Goal: Task Accomplishment & Management: Use online tool/utility

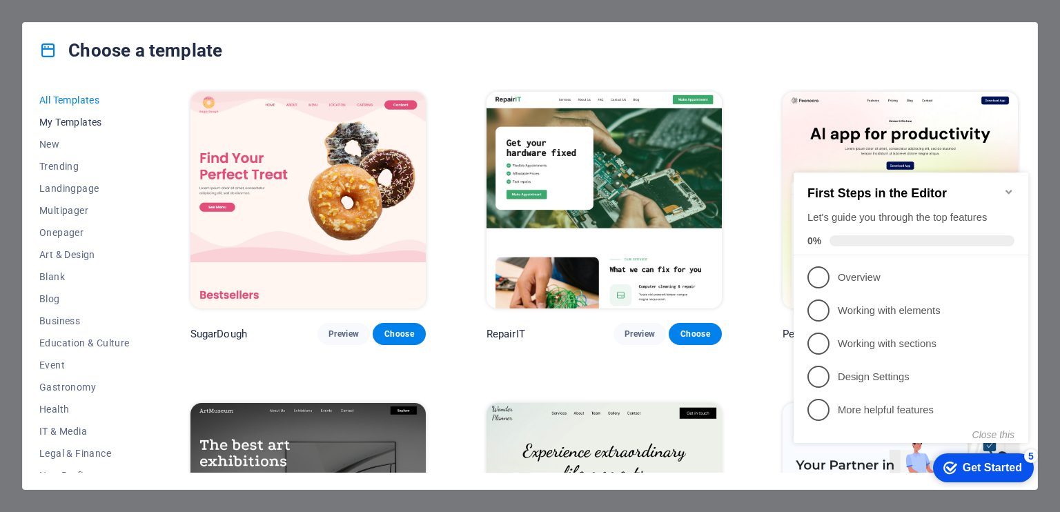
click at [50, 117] on span "My Templates" at bounding box center [84, 122] width 90 height 11
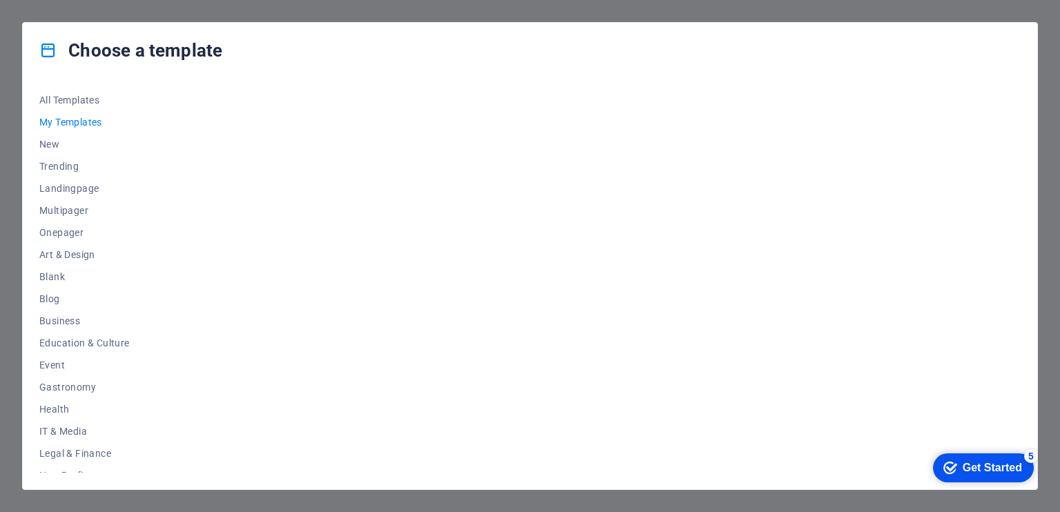
click at [61, 118] on span "My Templates" at bounding box center [84, 122] width 90 height 11
click at [91, 117] on span "My Templates" at bounding box center [84, 122] width 90 height 11
click at [97, 98] on span "All Templates" at bounding box center [84, 100] width 90 height 11
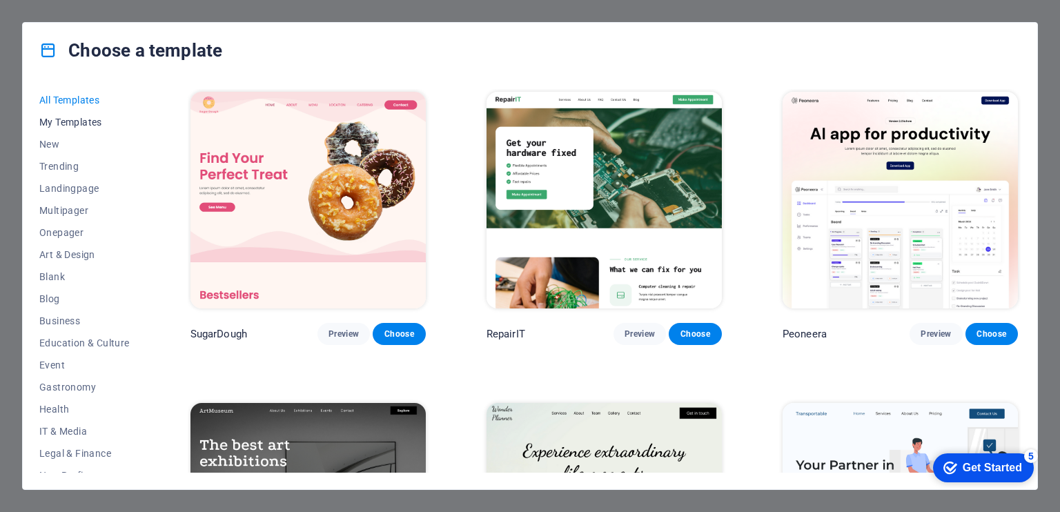
click at [91, 112] on button "My Templates" at bounding box center [84, 122] width 90 height 22
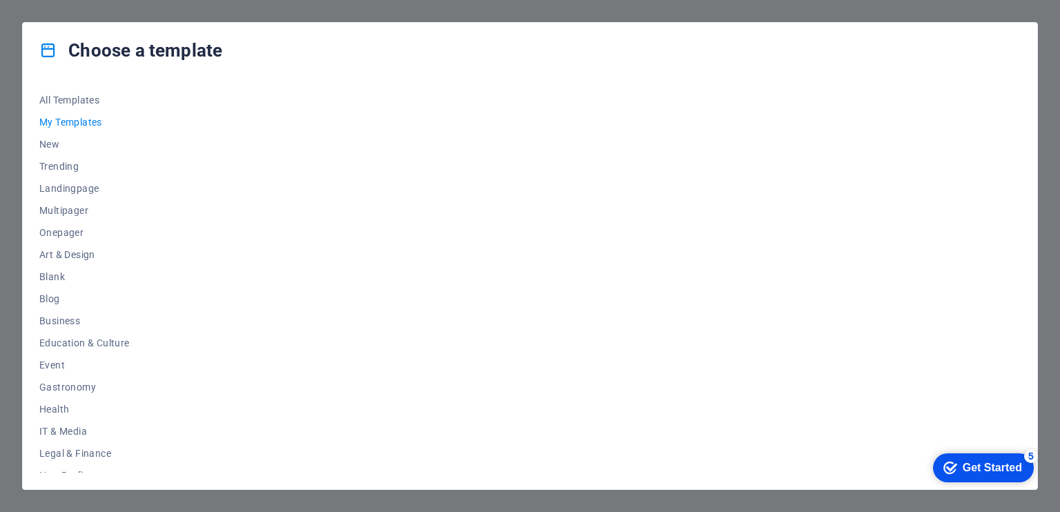
click at [1002, 463] on div "Get Started" at bounding box center [991, 468] width 59 height 12
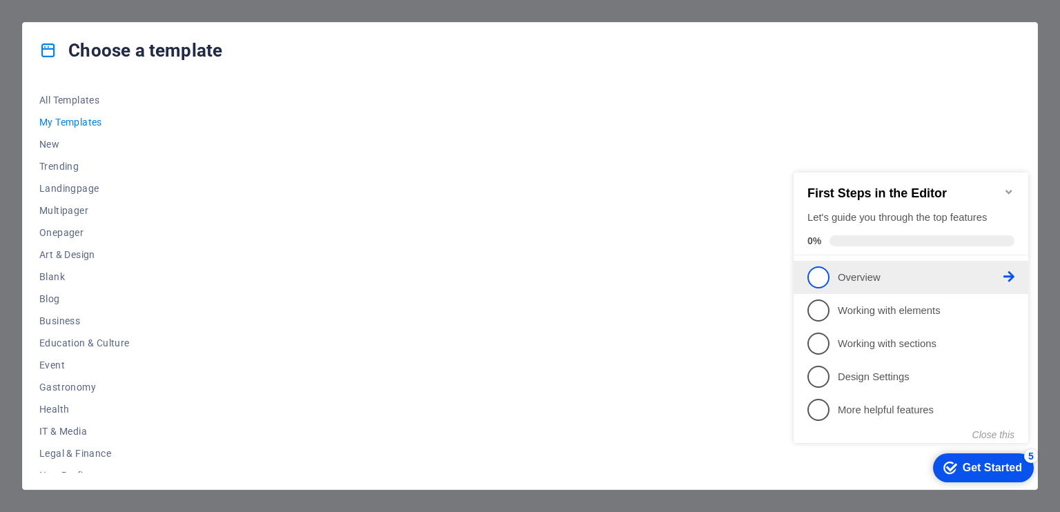
click at [827, 269] on span "1" at bounding box center [818, 277] width 22 height 22
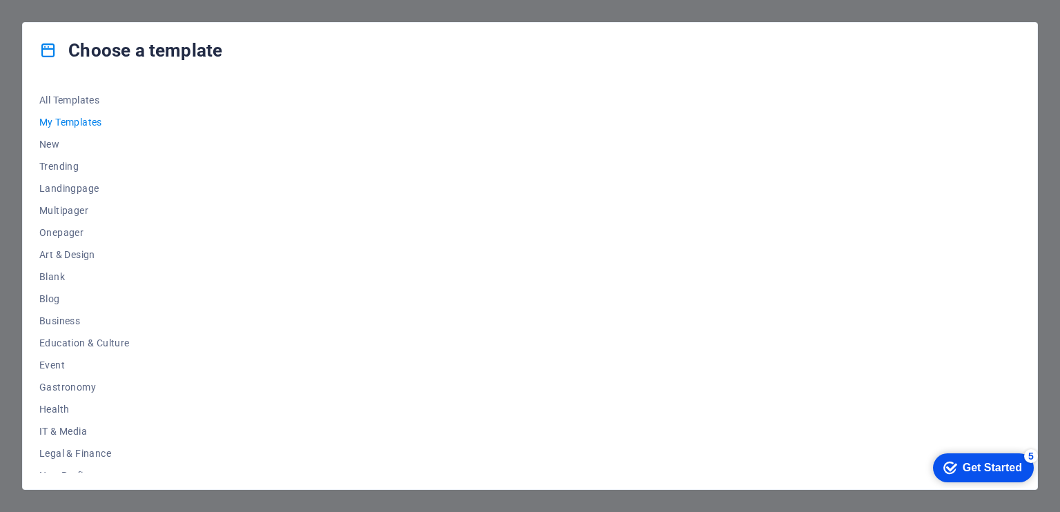
click at [956, 468] on div "checkmark Get Started 5" at bounding box center [982, 468] width 79 height 14
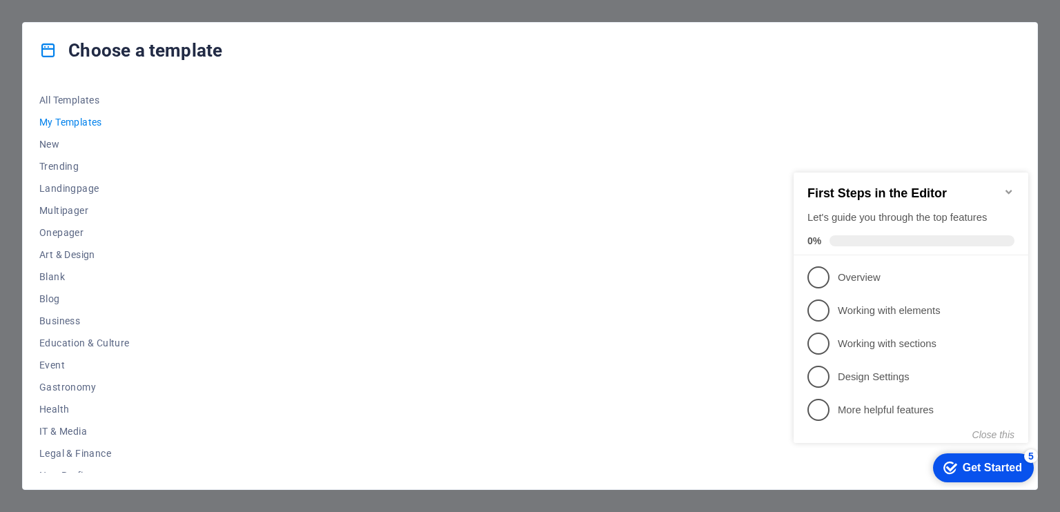
click at [955, 465] on div "checkmark Get Started 5" at bounding box center [982, 468] width 79 height 14
